Goal: Information Seeking & Learning: Learn about a topic

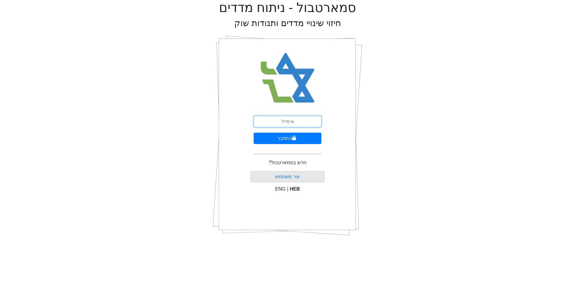
click at [288, 120] on input "email" at bounding box center [288, 121] width 68 height 11
type input "[EMAIL_ADDRESS][DOMAIN_NAME]"
click at [263, 143] on button "התחבר" at bounding box center [288, 137] width 68 height 11
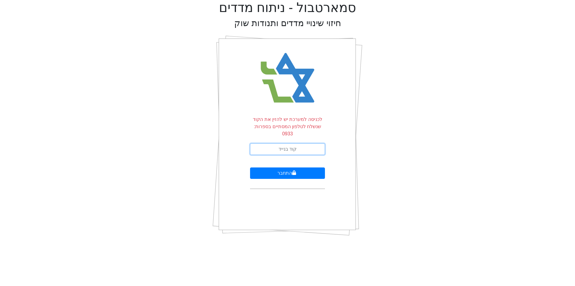
click at [269, 143] on input "text" at bounding box center [287, 148] width 75 height 11
type input "867401"
click at [287, 167] on button "התחבר" at bounding box center [287, 172] width 75 height 11
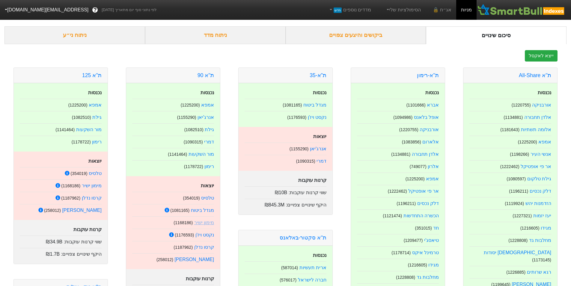
scroll to position [30, 0]
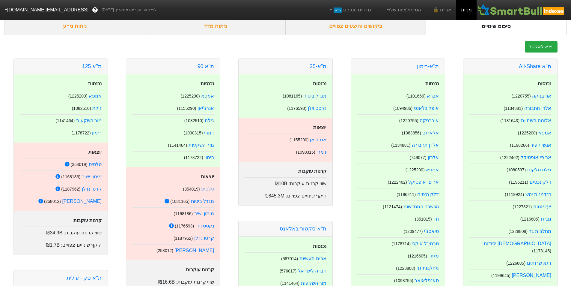
click at [207, 189] on link "טלסיס" at bounding box center [207, 188] width 13 height 5
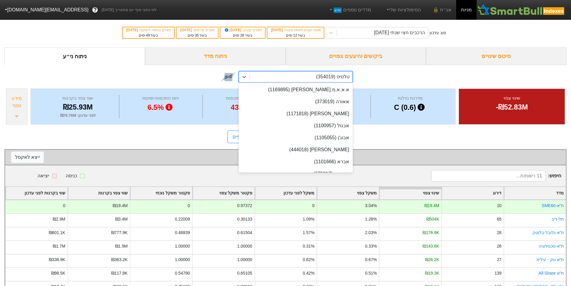
click at [312, 76] on div "טלסיס (354019)" at bounding box center [301, 76] width 102 height 11
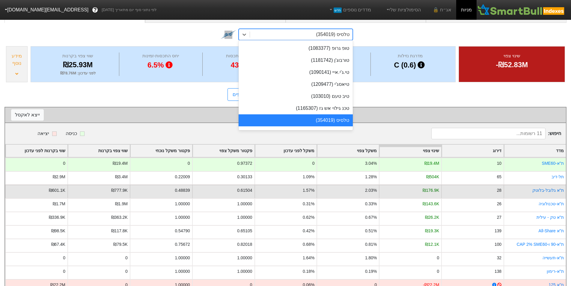
scroll to position [73, 0]
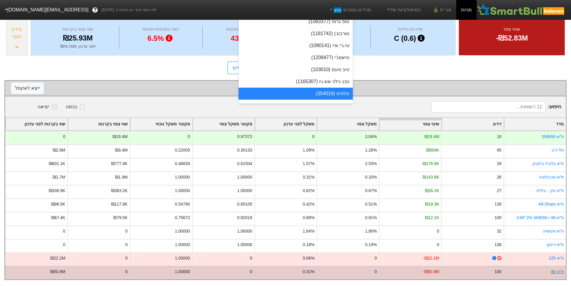
click at [559, 269] on link "ת''א 90" at bounding box center [557, 271] width 13 height 5
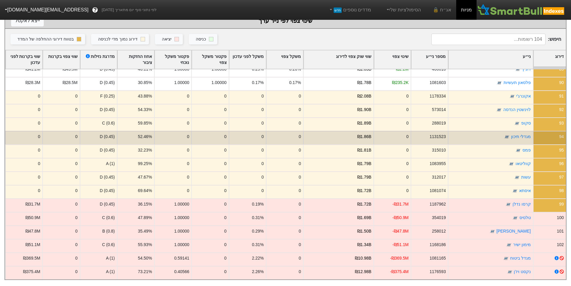
scroll to position [1163, 0]
